Goal: Information Seeking & Learning: Learn about a topic

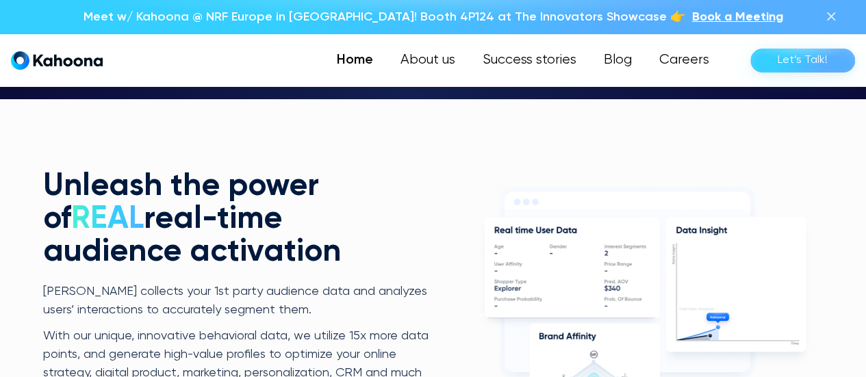
scroll to position [2433, 0]
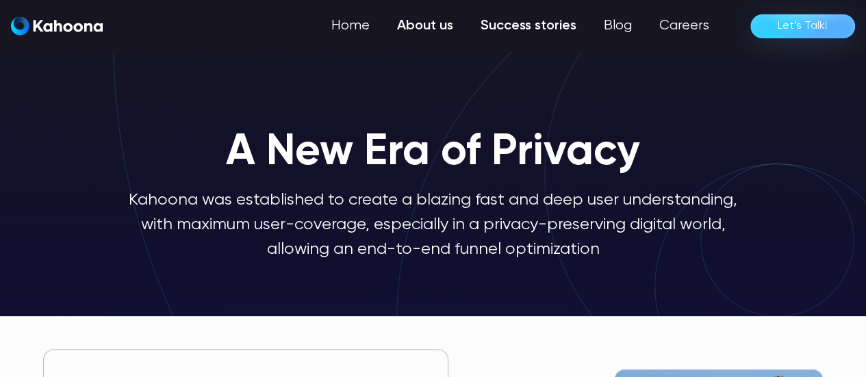
click at [580, 34] on link "Success stories" at bounding box center [528, 25] width 123 height 27
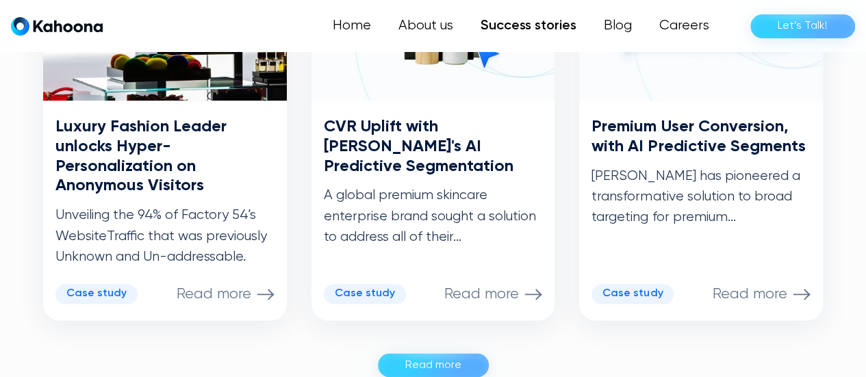
scroll to position [917, 0]
